Goal: Task Accomplishment & Management: Use online tool/utility

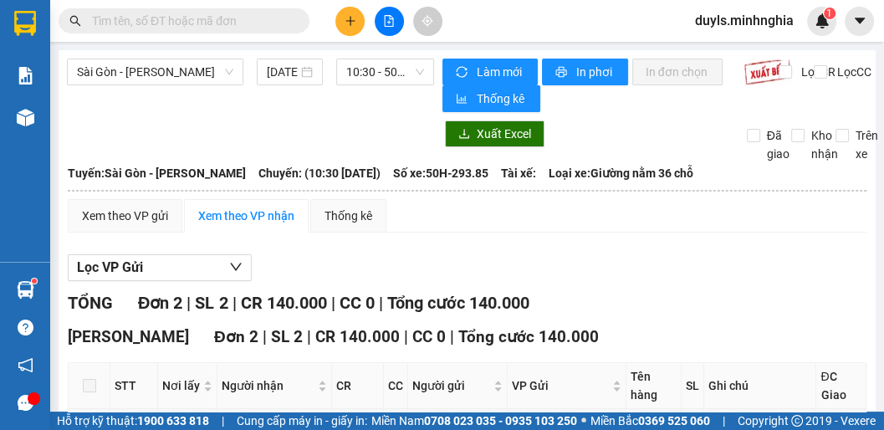
scroll to position [138, 0]
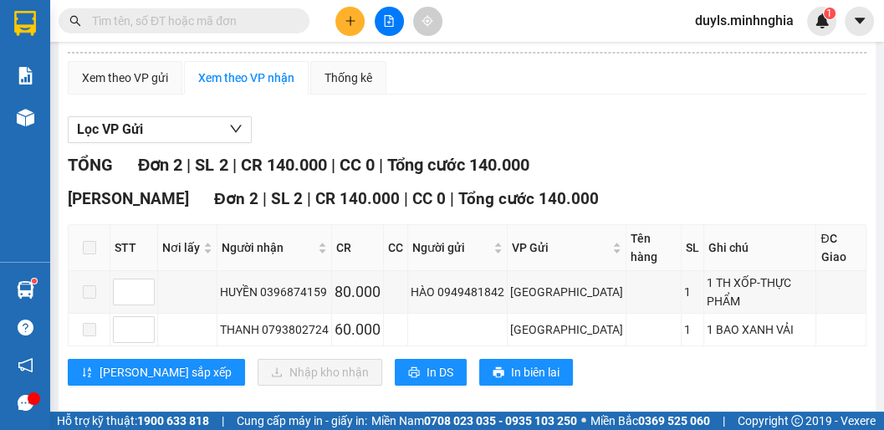
drag, startPoint x: 613, startPoint y: 129, endPoint x: 539, endPoint y: 146, distance: 75.6
click at [612, 130] on div "Lọc VP Gửi" at bounding box center [467, 130] width 798 height 28
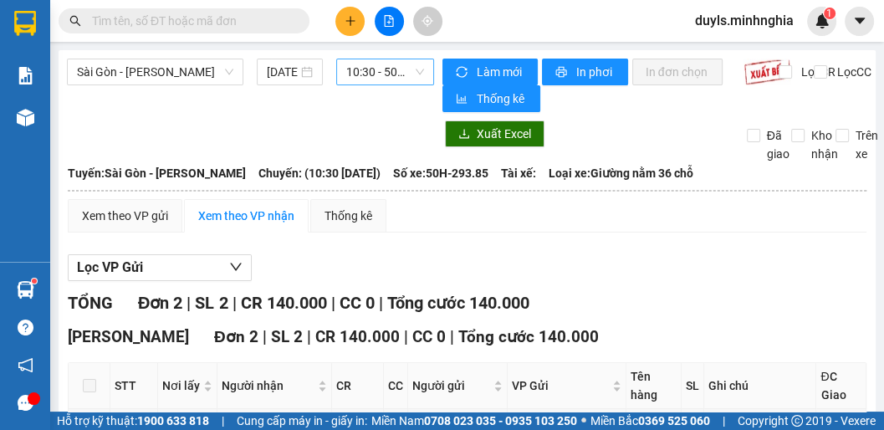
click at [364, 73] on span "10:30 - 50H-293.85" at bounding box center [385, 71] width 78 height 25
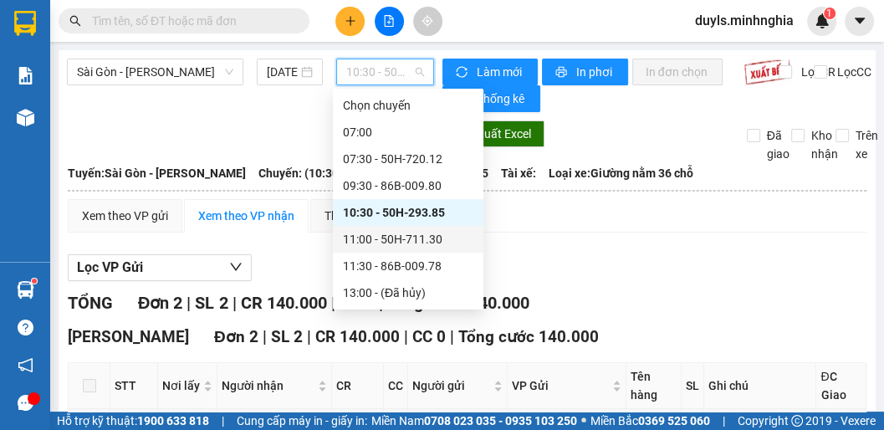
click at [420, 230] on div "11:00 - 50H-711.30" at bounding box center [408, 239] width 130 height 18
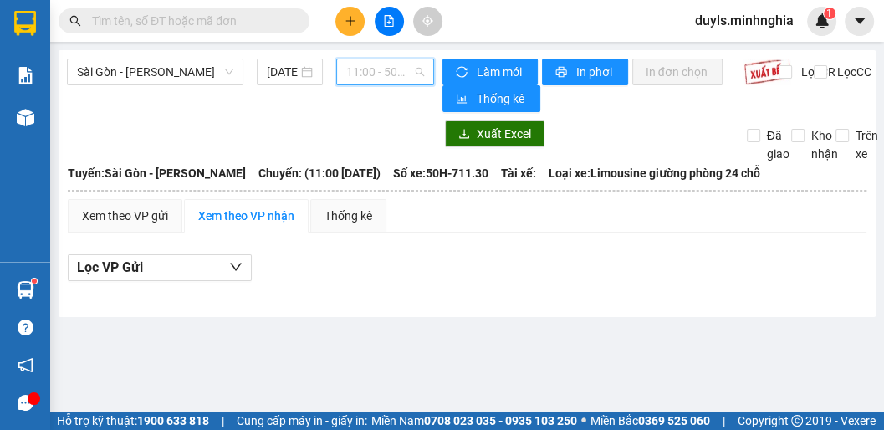
click at [386, 76] on span "11:00 - 50H-711.30" at bounding box center [385, 71] width 78 height 25
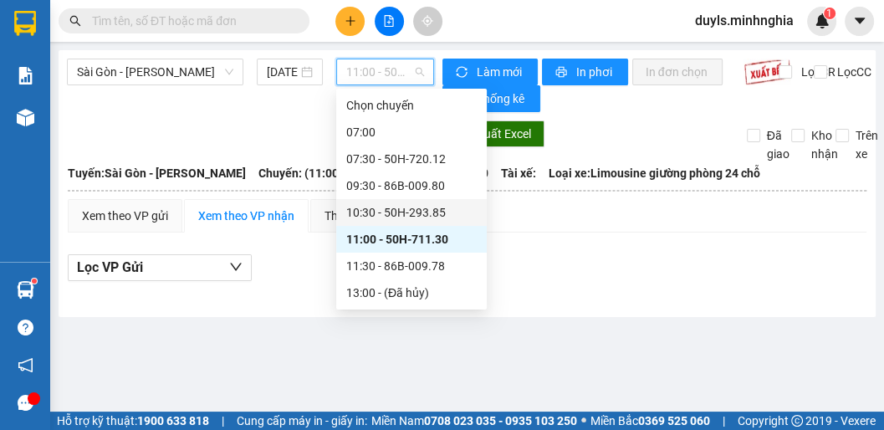
click at [415, 199] on div "10:30 - 50H-293.85" at bounding box center [411, 212] width 150 height 27
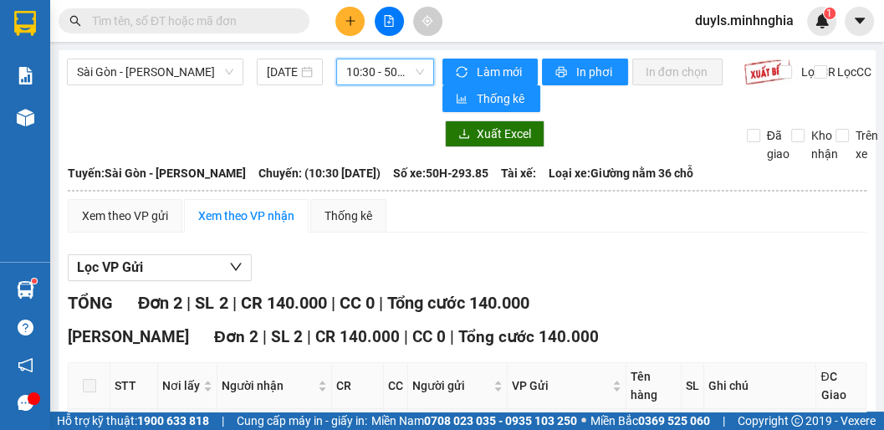
click at [371, 71] on span "10:30 - 50H-293.85" at bounding box center [385, 71] width 78 height 25
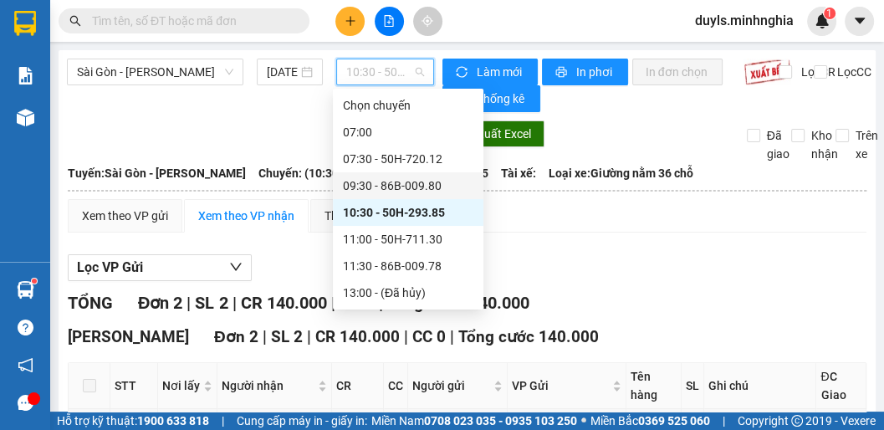
click at [397, 176] on div "09:30 - 86B-009.80" at bounding box center [408, 185] width 130 height 18
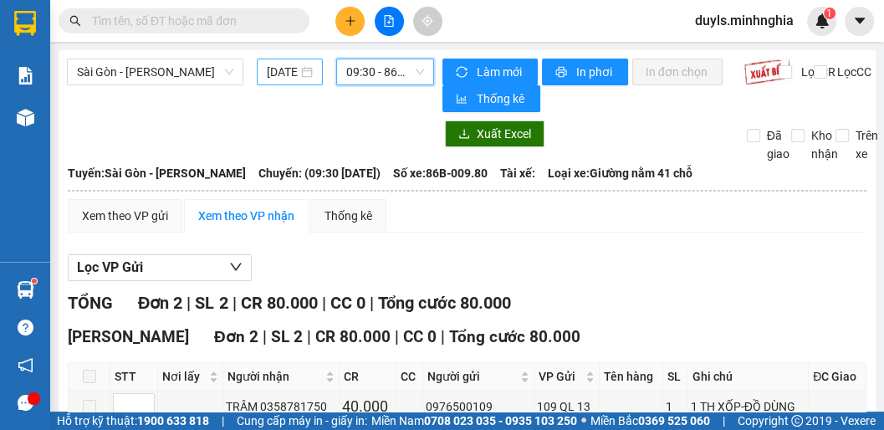
click at [281, 67] on input "[DATE]" at bounding box center [282, 72] width 31 height 18
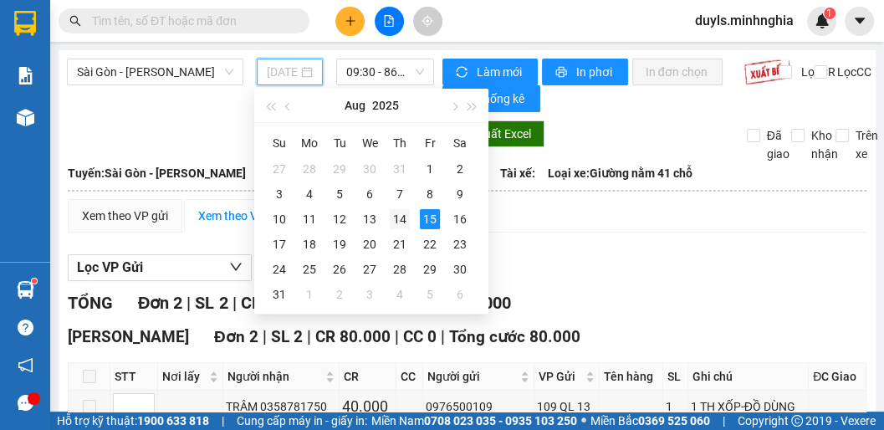
click at [401, 219] on div "14" at bounding box center [400, 219] width 20 height 20
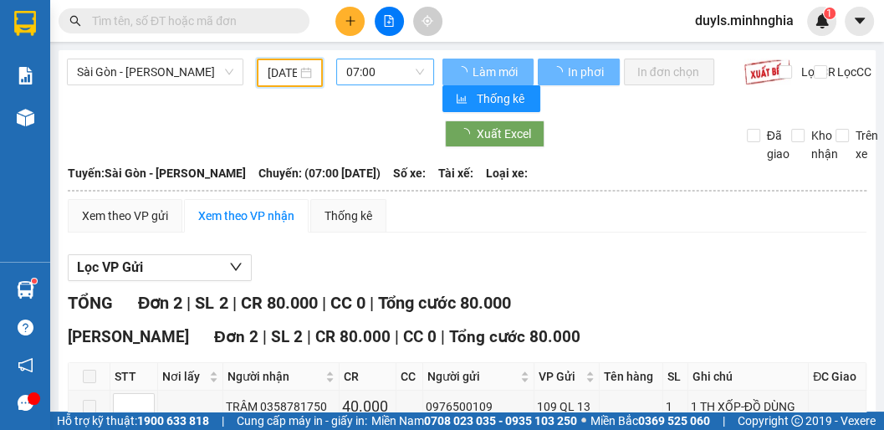
click at [378, 75] on span "07:00" at bounding box center [385, 71] width 78 height 25
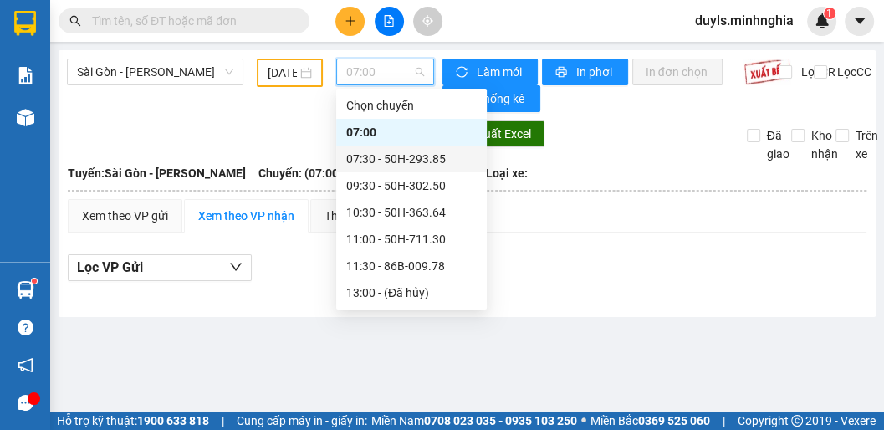
click at [414, 150] on div "07:30 - 50H-293.85" at bounding box center [411, 159] width 130 height 18
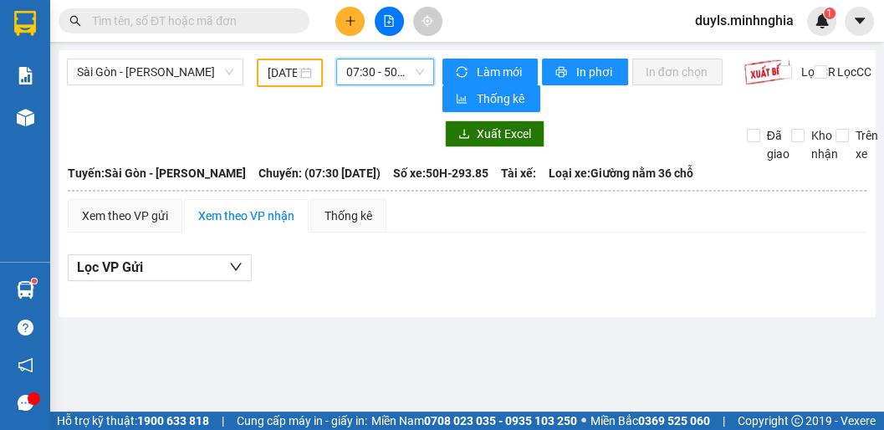
click at [378, 67] on span "07:30 - 50H-293.85" at bounding box center [385, 71] width 78 height 25
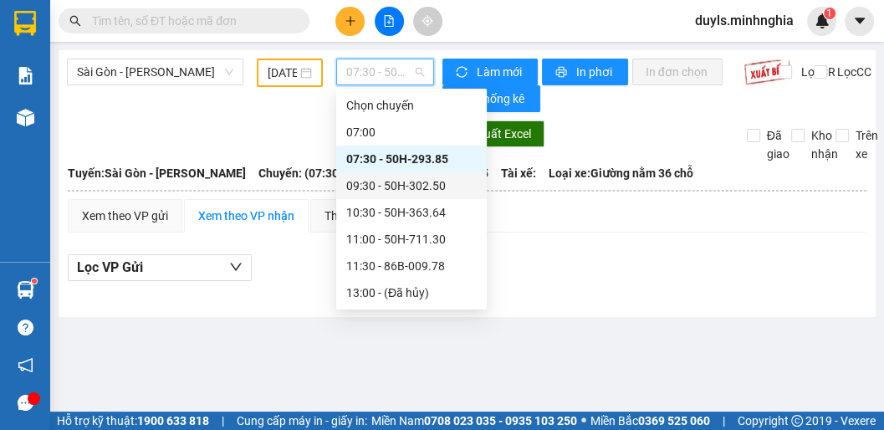
click at [401, 176] on div "09:30 - 50H-302.50" at bounding box center [411, 185] width 130 height 18
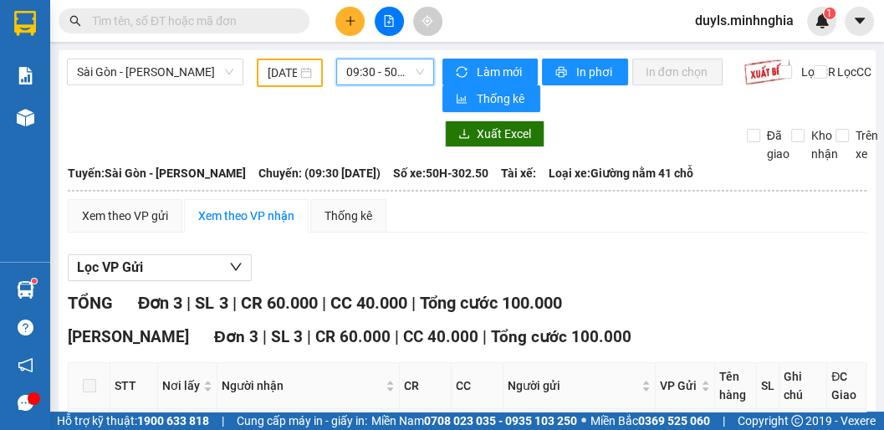
click at [381, 80] on span "09:30 - 50H-302.50" at bounding box center [385, 71] width 78 height 25
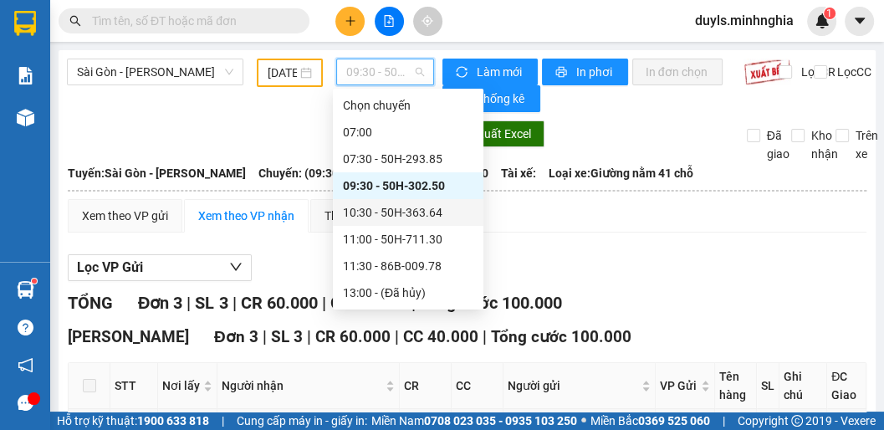
click at [400, 203] on div "10:30 - 50H-363.64" at bounding box center [408, 212] width 130 height 18
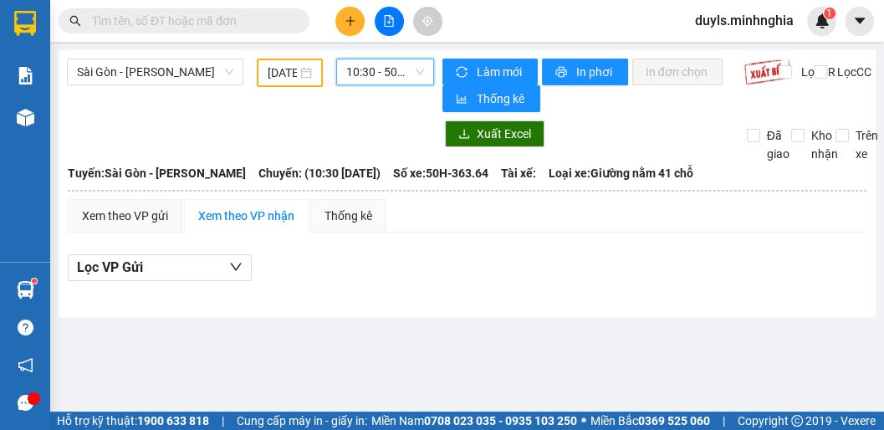
click at [378, 75] on span "10:30 - 50H-363.64" at bounding box center [385, 71] width 78 height 25
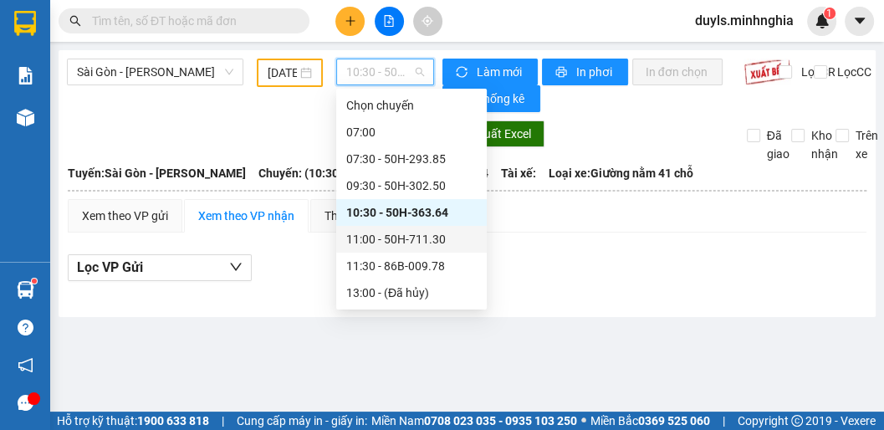
click at [399, 230] on div "11:00 - 50H-711.30" at bounding box center [411, 239] width 130 height 18
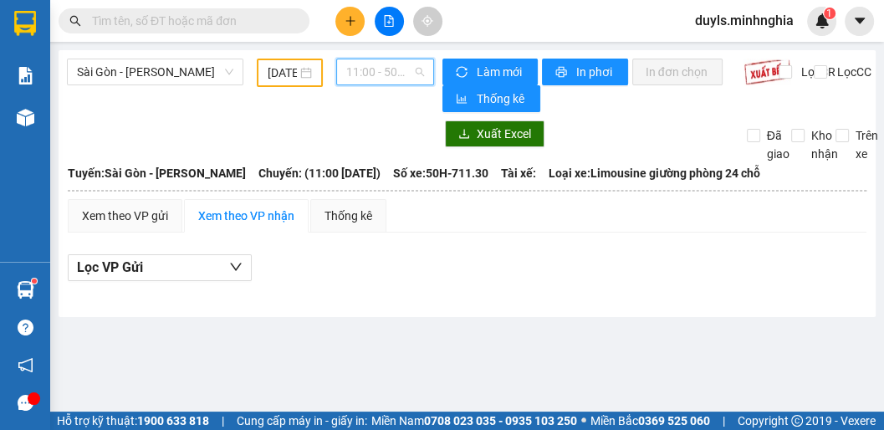
click at [392, 79] on span "11:00 - 50H-711.30" at bounding box center [385, 71] width 78 height 25
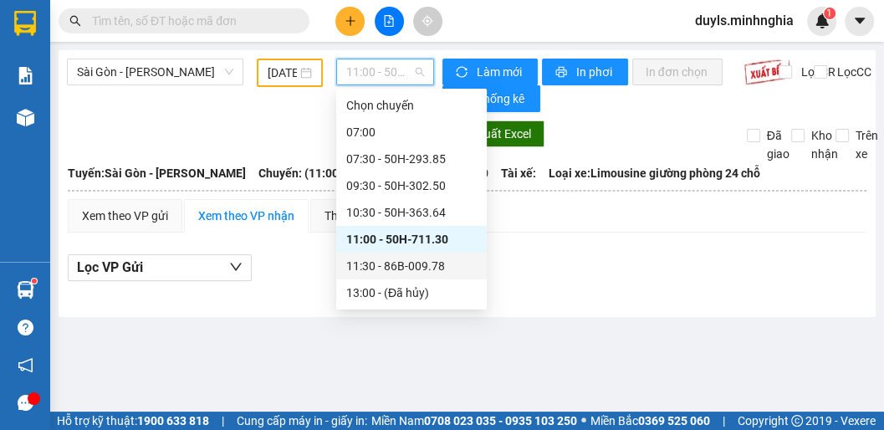
click at [385, 257] on div "11:30 - 86B-009.78" at bounding box center [411, 266] width 130 height 18
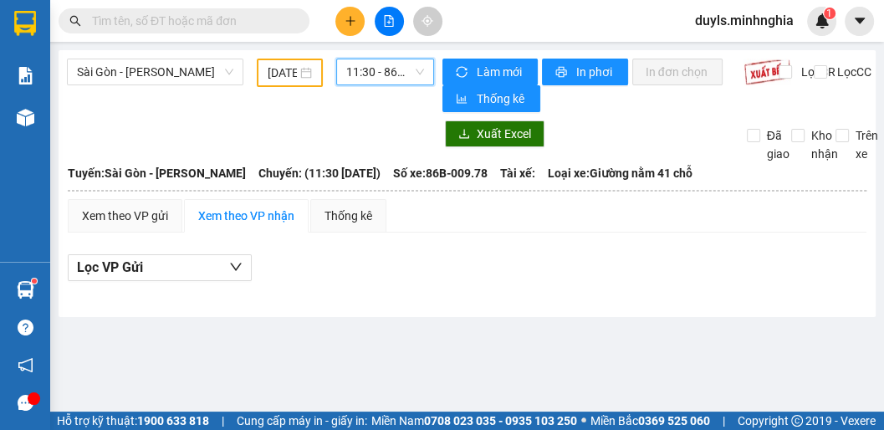
click at [378, 73] on span "11:30 - 86B-009.78" at bounding box center [385, 71] width 78 height 25
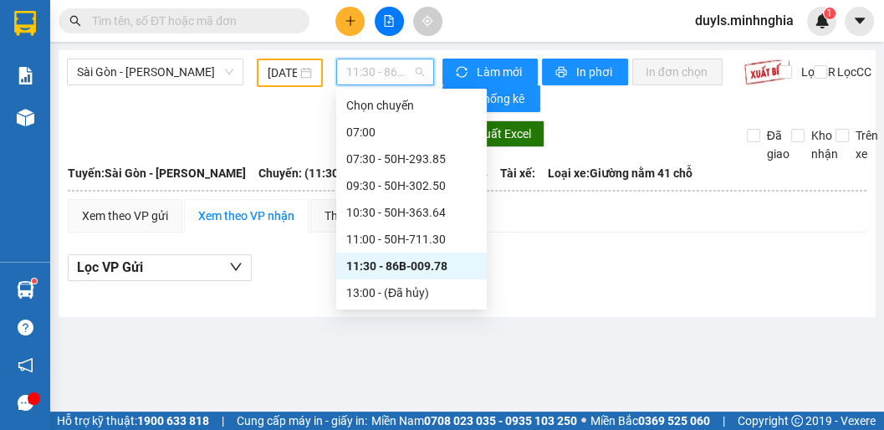
click at [427, 310] on div "14:30 - 50H-300.42" at bounding box center [411, 319] width 130 height 18
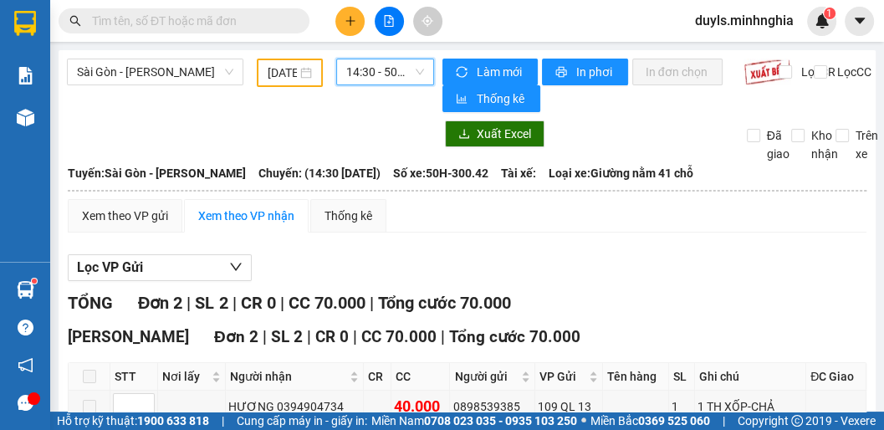
click at [364, 64] on span "14:30 - 50H-300.42" at bounding box center [385, 71] width 78 height 25
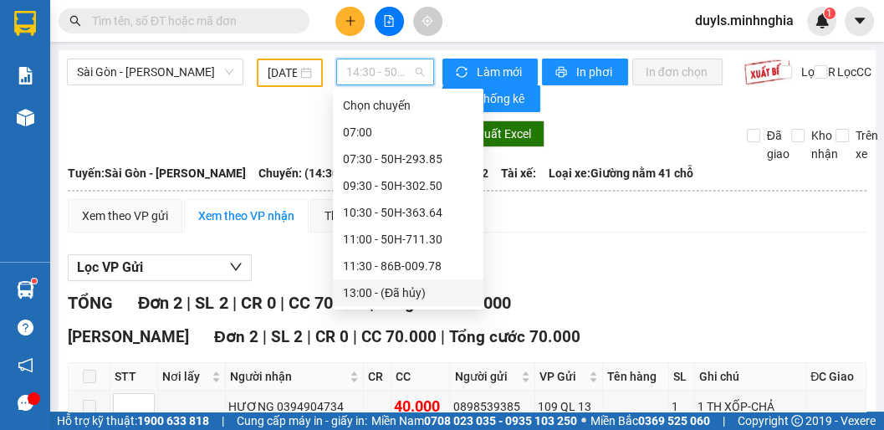
scroll to position [94, 0]
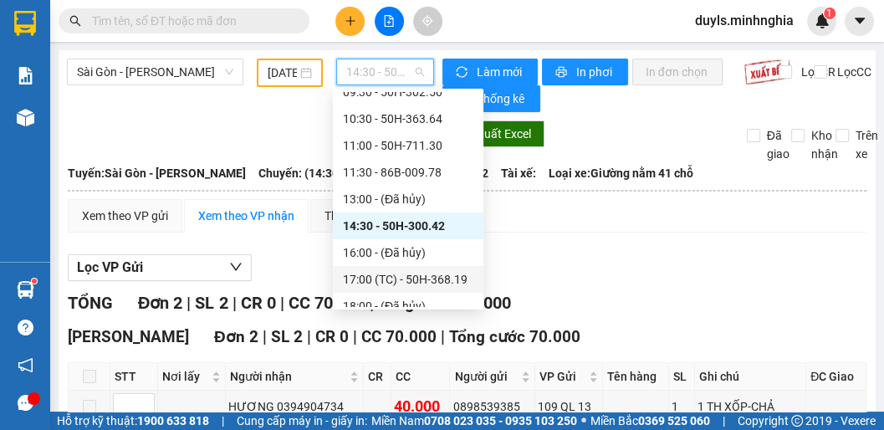
click at [425, 280] on div "17:00 (TC) - 50H-368.19" at bounding box center [408, 279] width 130 height 18
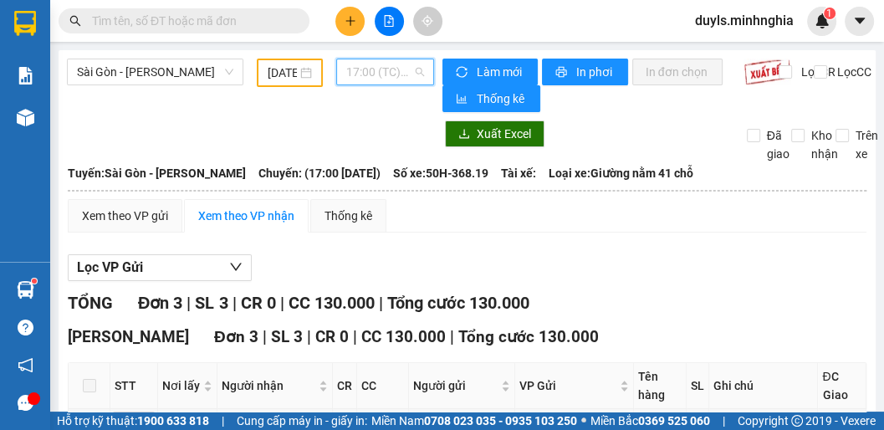
click at [384, 73] on span "17:00 (TC) - 50H-368.19" at bounding box center [385, 71] width 78 height 25
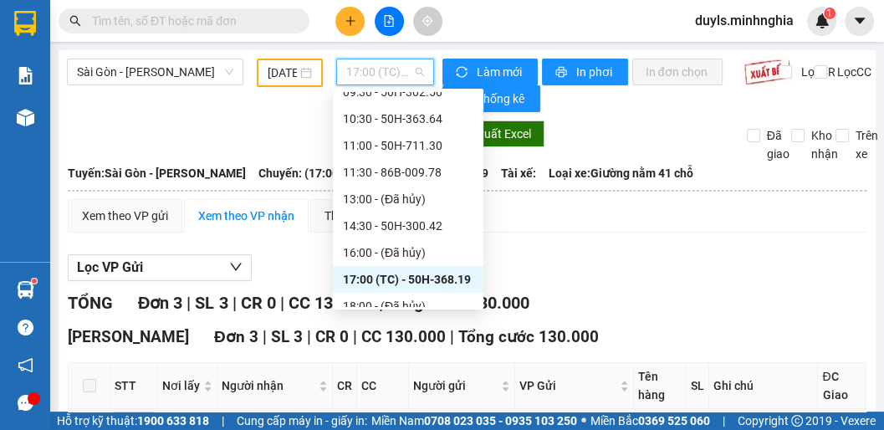
scroll to position [160, 0]
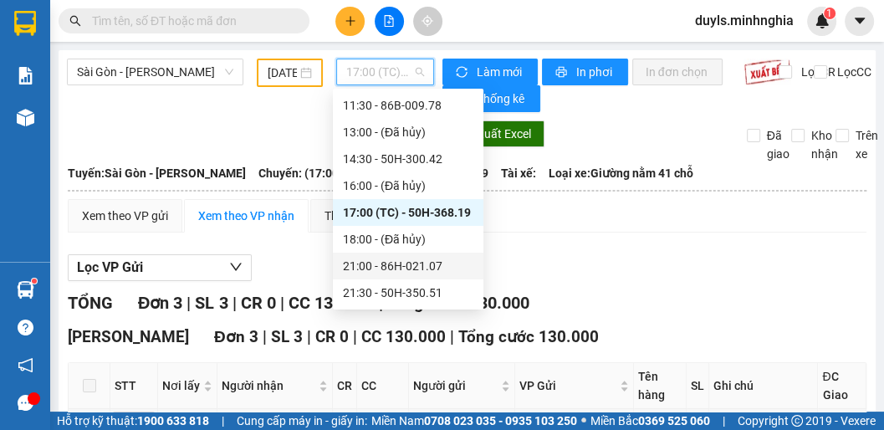
click at [410, 261] on div "21:00 - 86H-021.07" at bounding box center [408, 266] width 130 height 18
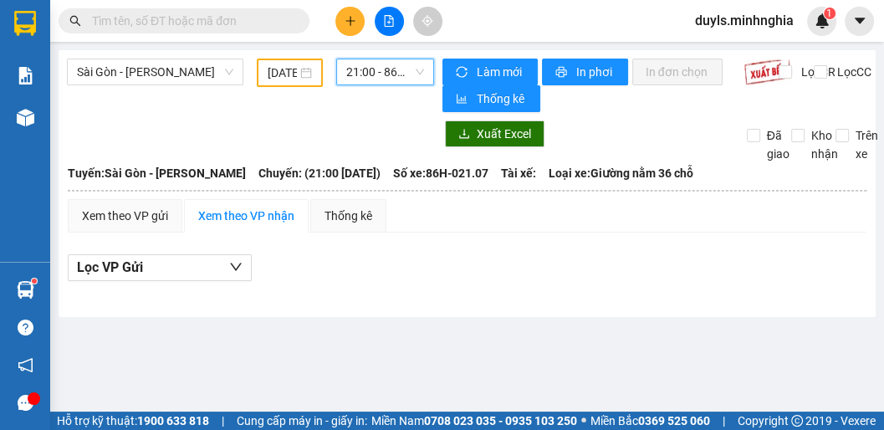
click at [371, 71] on span "21:00 - 86H-021.07" at bounding box center [385, 71] width 78 height 25
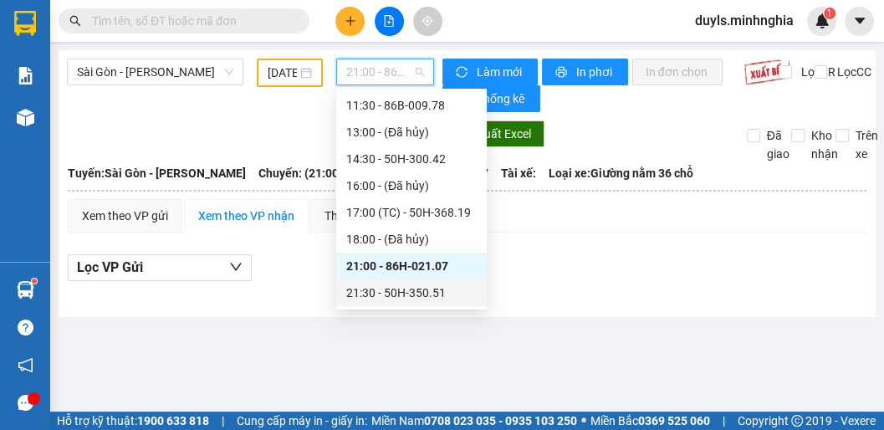
click at [425, 291] on div "21:30 - 50H-350.51" at bounding box center [411, 292] width 130 height 18
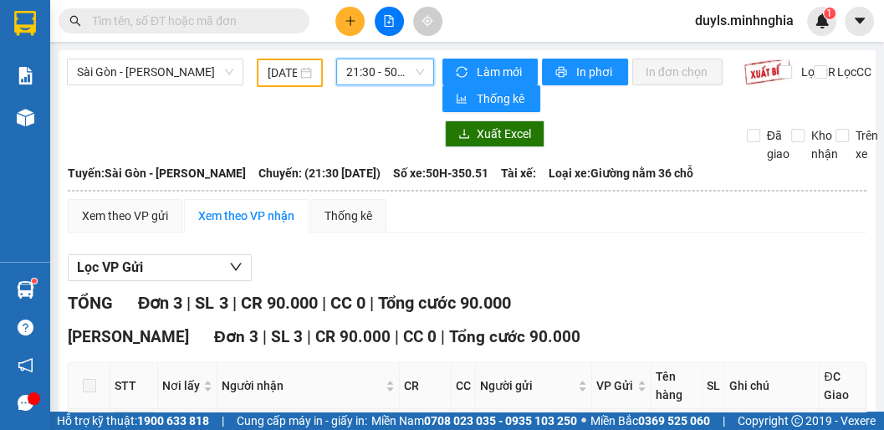
click at [280, 69] on input "[DATE]" at bounding box center [281, 73] width 29 height 18
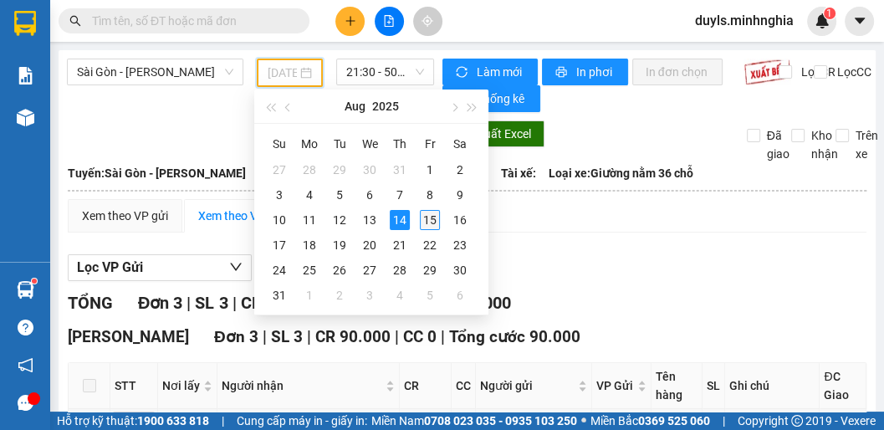
click at [421, 223] on div "15" at bounding box center [430, 220] width 20 height 20
type input "[DATE]"
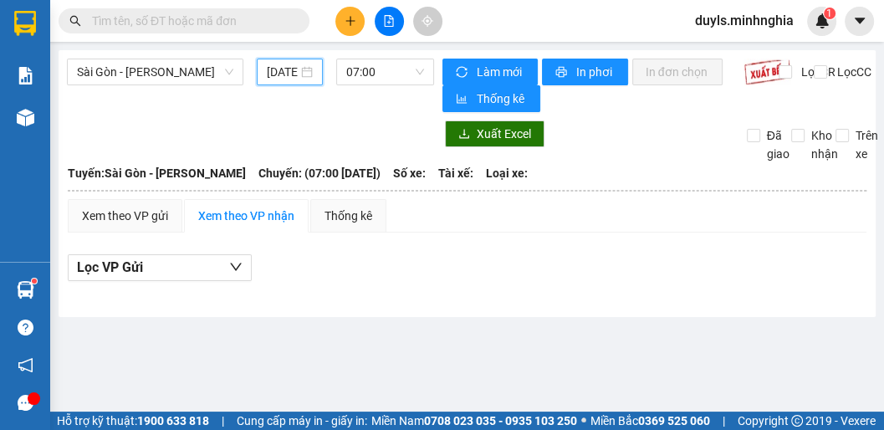
click at [421, 224] on div "Xem theo VP gửi Xem theo VP nhận Thống kê" at bounding box center [467, 215] width 798 height 33
click at [375, 76] on span "07:00" at bounding box center [385, 71] width 78 height 25
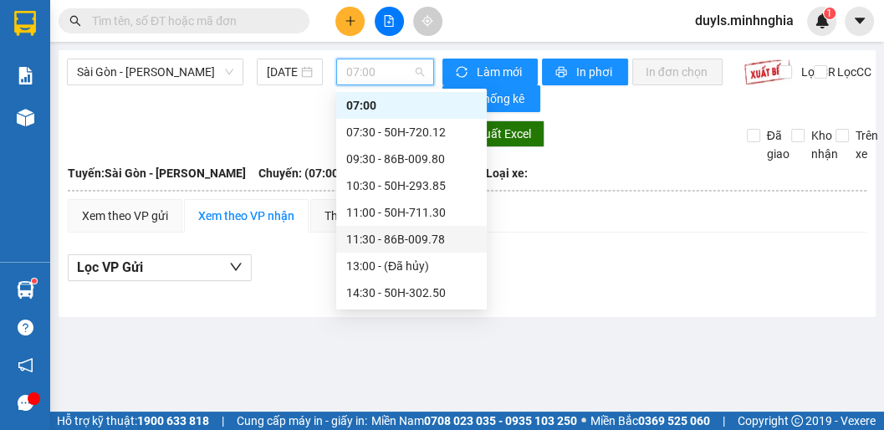
scroll to position [94, 0]
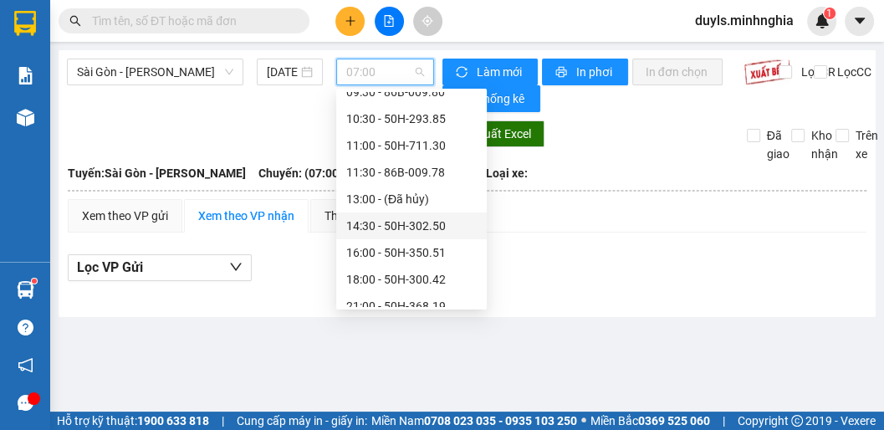
click at [407, 232] on div "14:30 - 50H-302.50" at bounding box center [411, 226] width 130 height 18
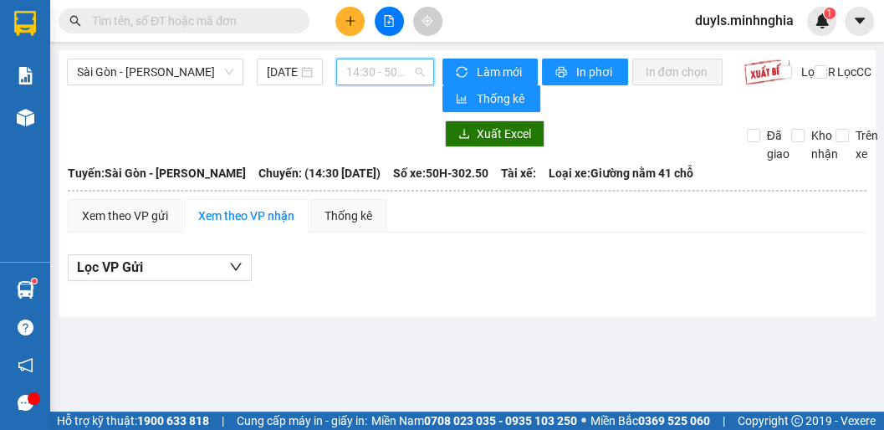
click at [394, 77] on span "14:30 - 50H-302.50" at bounding box center [385, 71] width 78 height 25
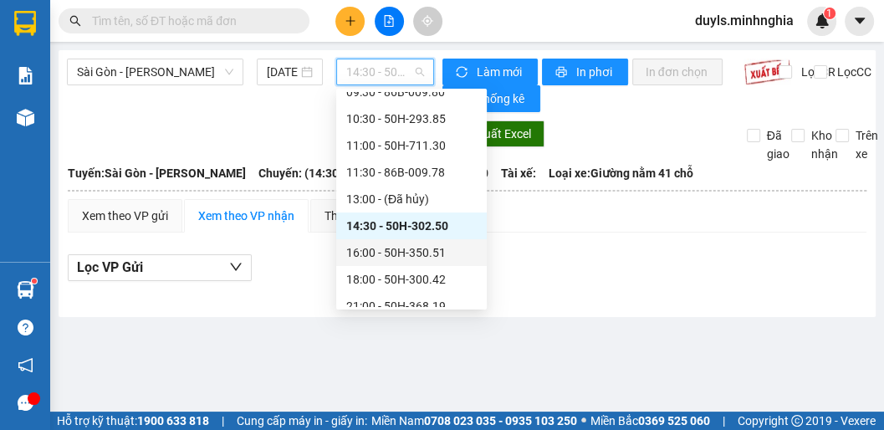
click at [393, 251] on div "16:00 - 50H-350.51" at bounding box center [411, 252] width 130 height 18
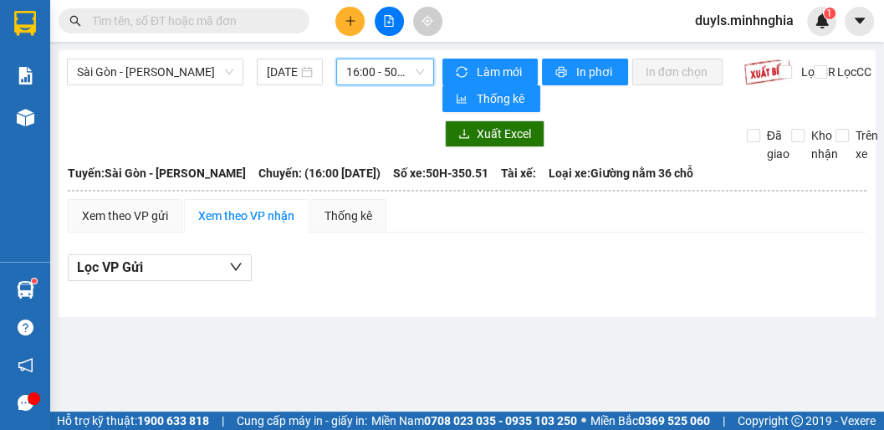
click at [379, 78] on span "16:00 - 50H-350.51" at bounding box center [385, 71] width 78 height 25
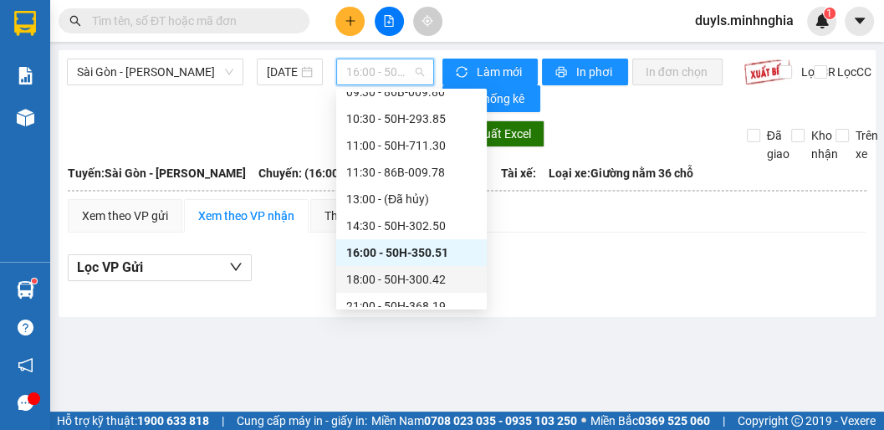
click at [385, 274] on div "18:00 - 50H-300.42" at bounding box center [411, 279] width 130 height 18
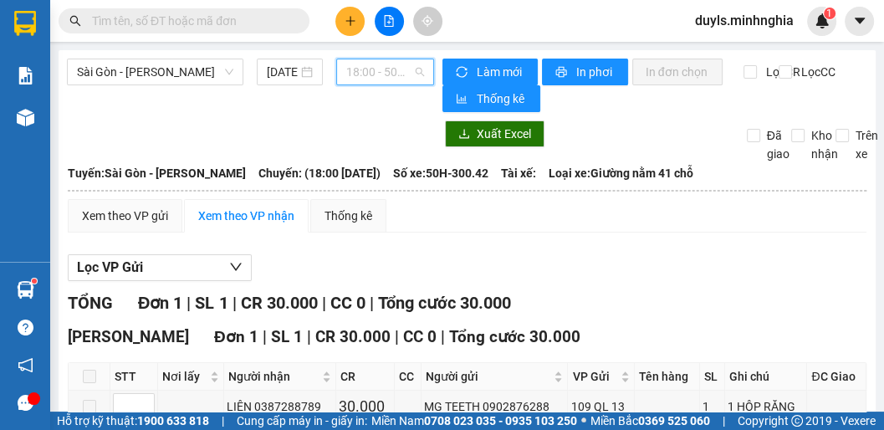
click at [383, 77] on span "18:00 - 50H-300.42" at bounding box center [385, 71] width 78 height 25
